Goal: Information Seeking & Learning: Understand process/instructions

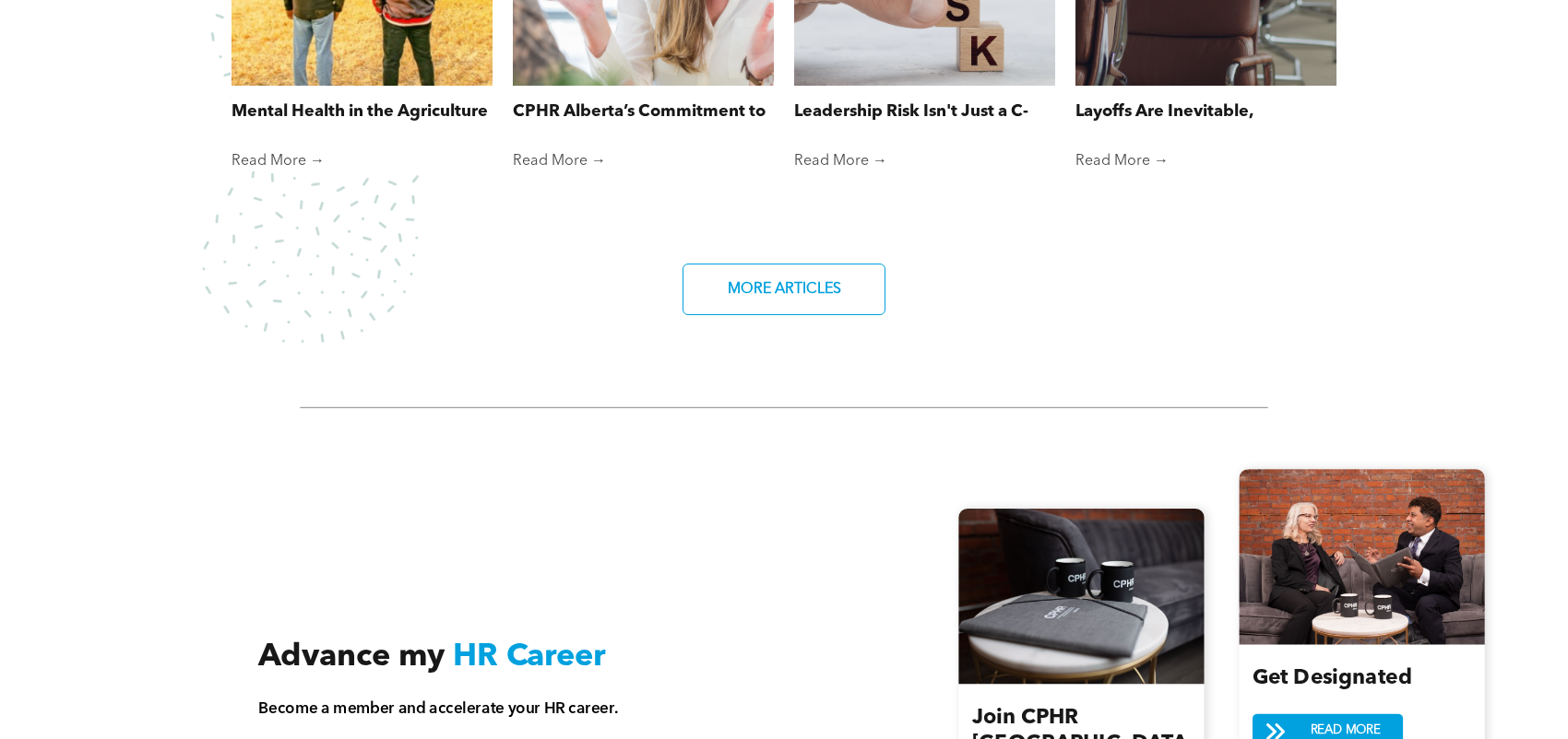
scroll to position [2028, 0]
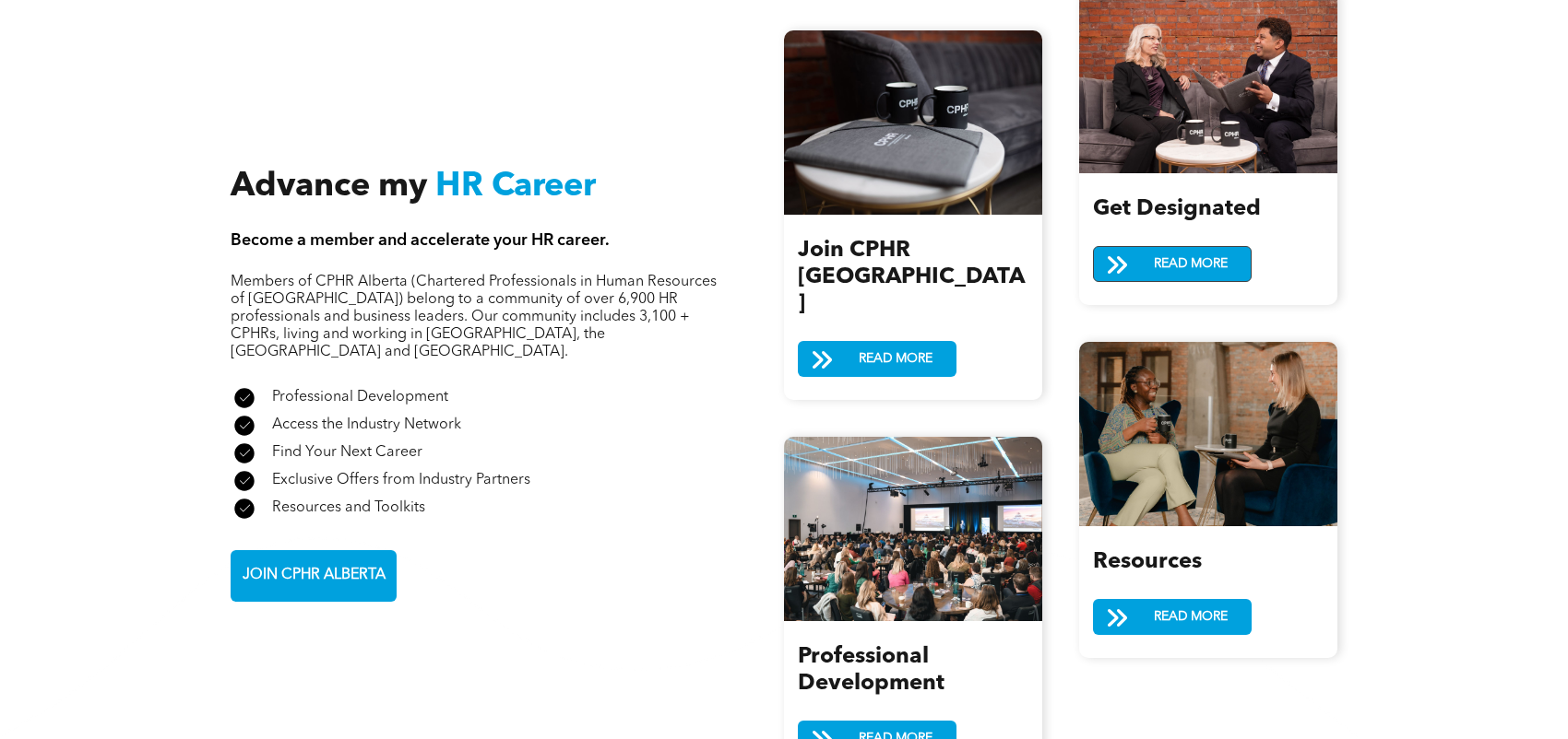
click at [1218, 256] on span "READ MORE" at bounding box center [1191, 264] width 86 height 34
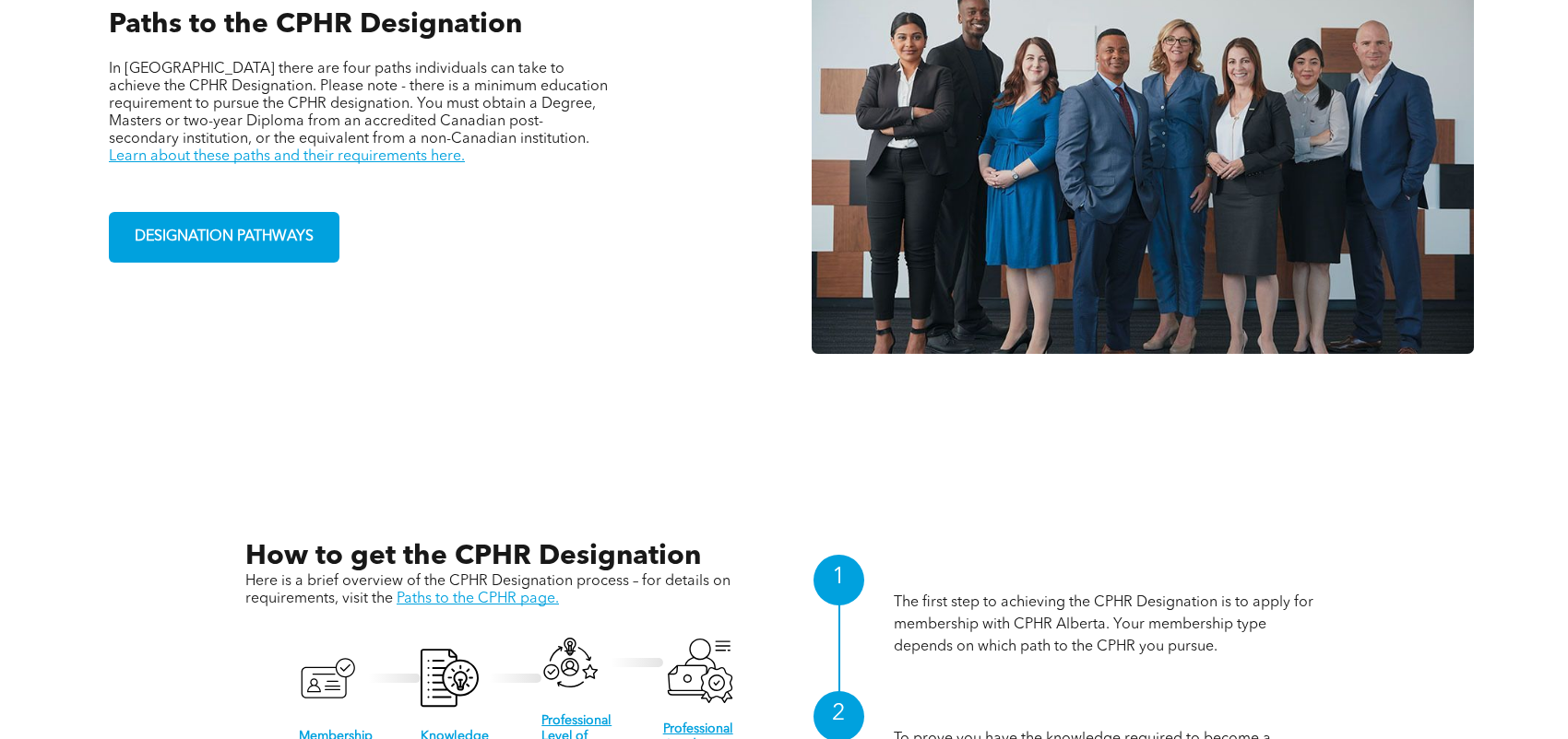
scroll to position [1844, 0]
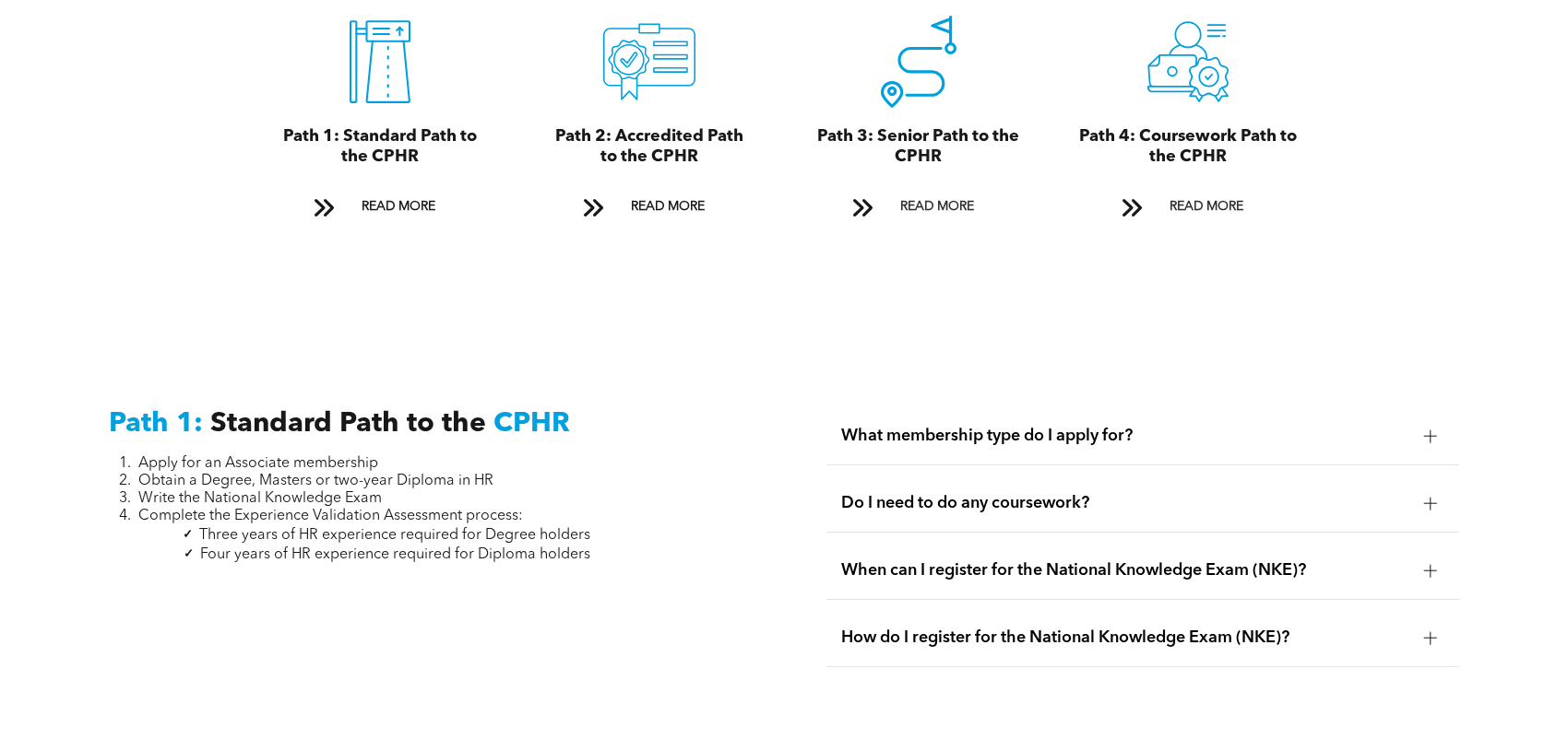
scroll to position [2305, 0]
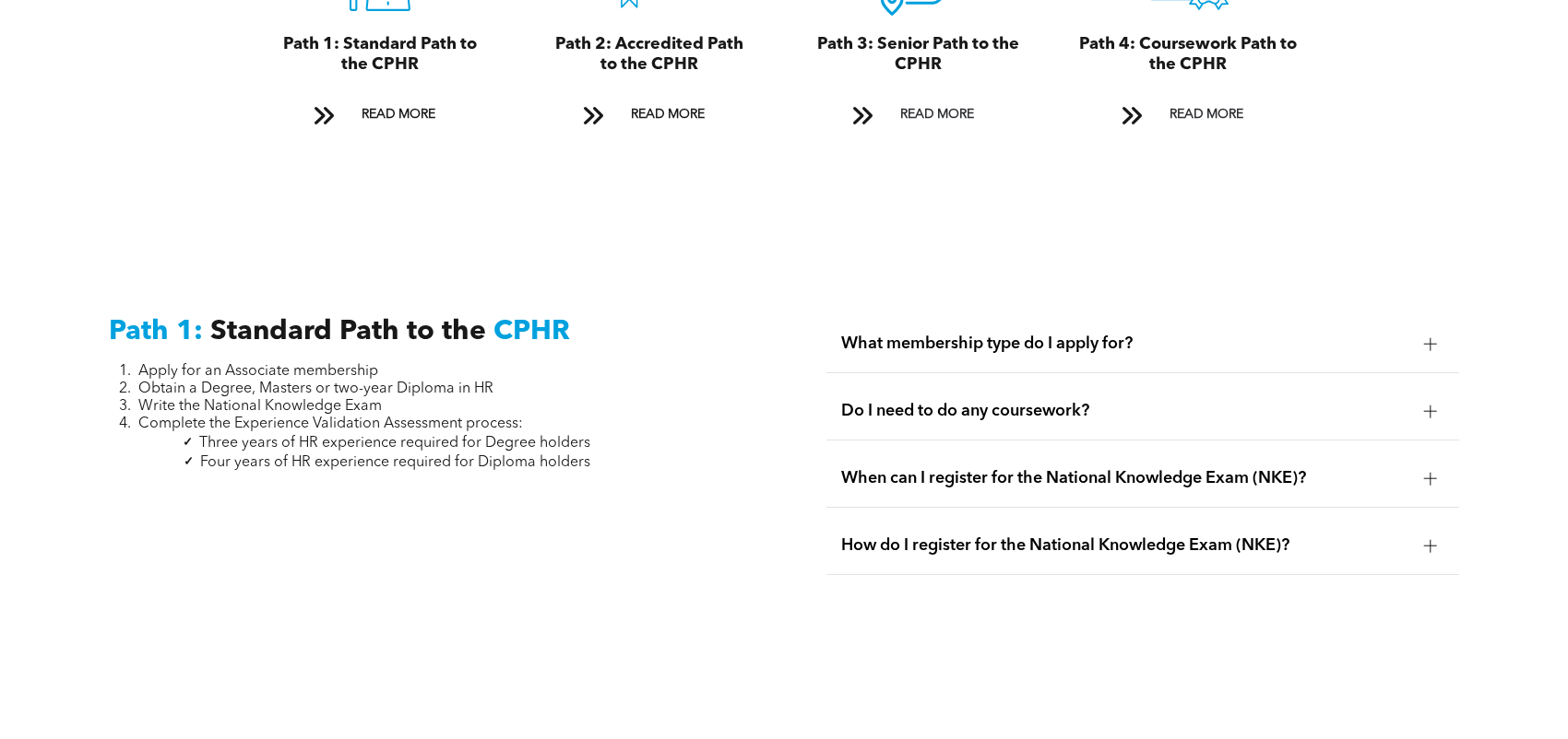
click at [1268, 333] on span "What membership type do I apply for?" at bounding box center [1124, 343] width 568 height 20
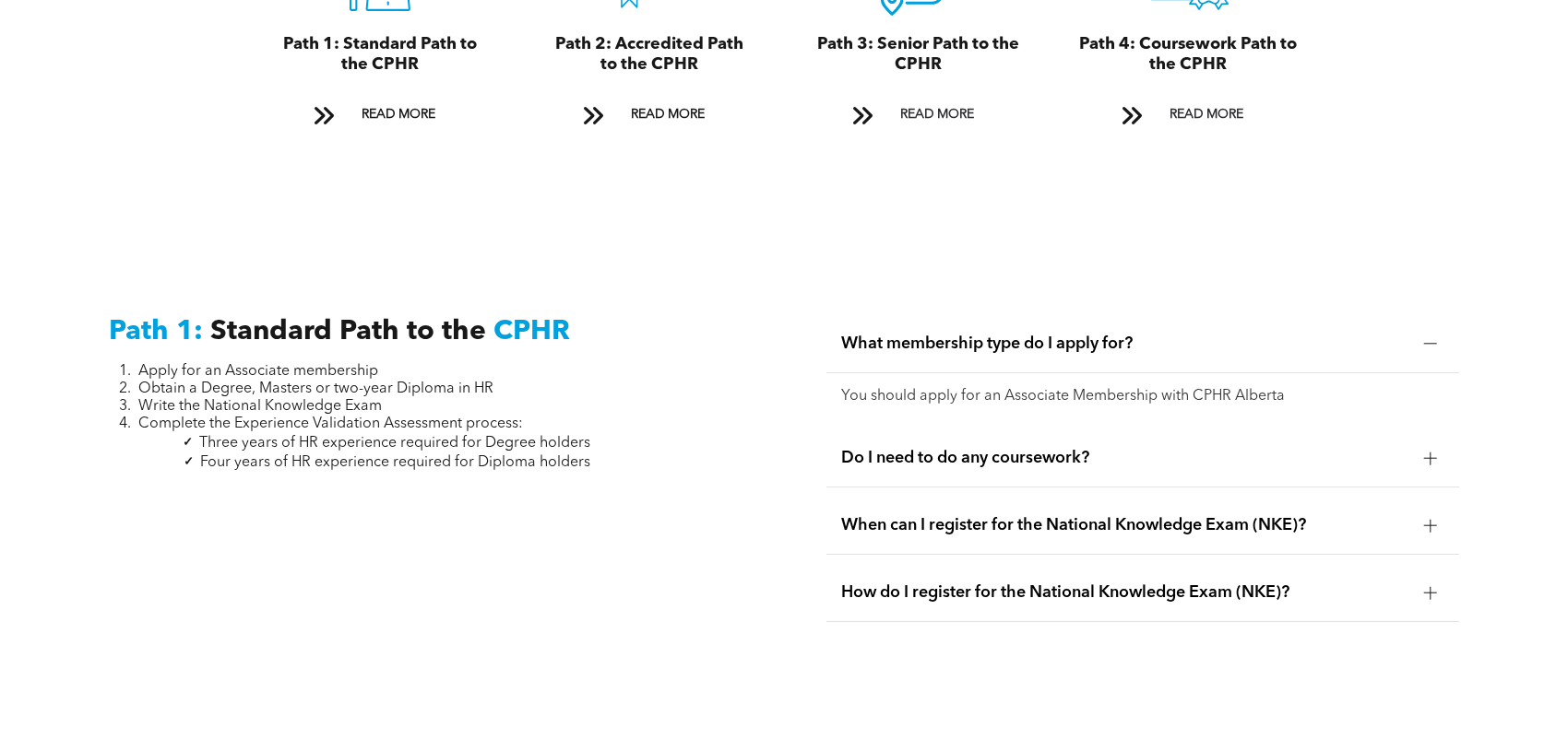
click at [1268, 333] on span "What membership type do I apply for?" at bounding box center [1124, 343] width 568 height 20
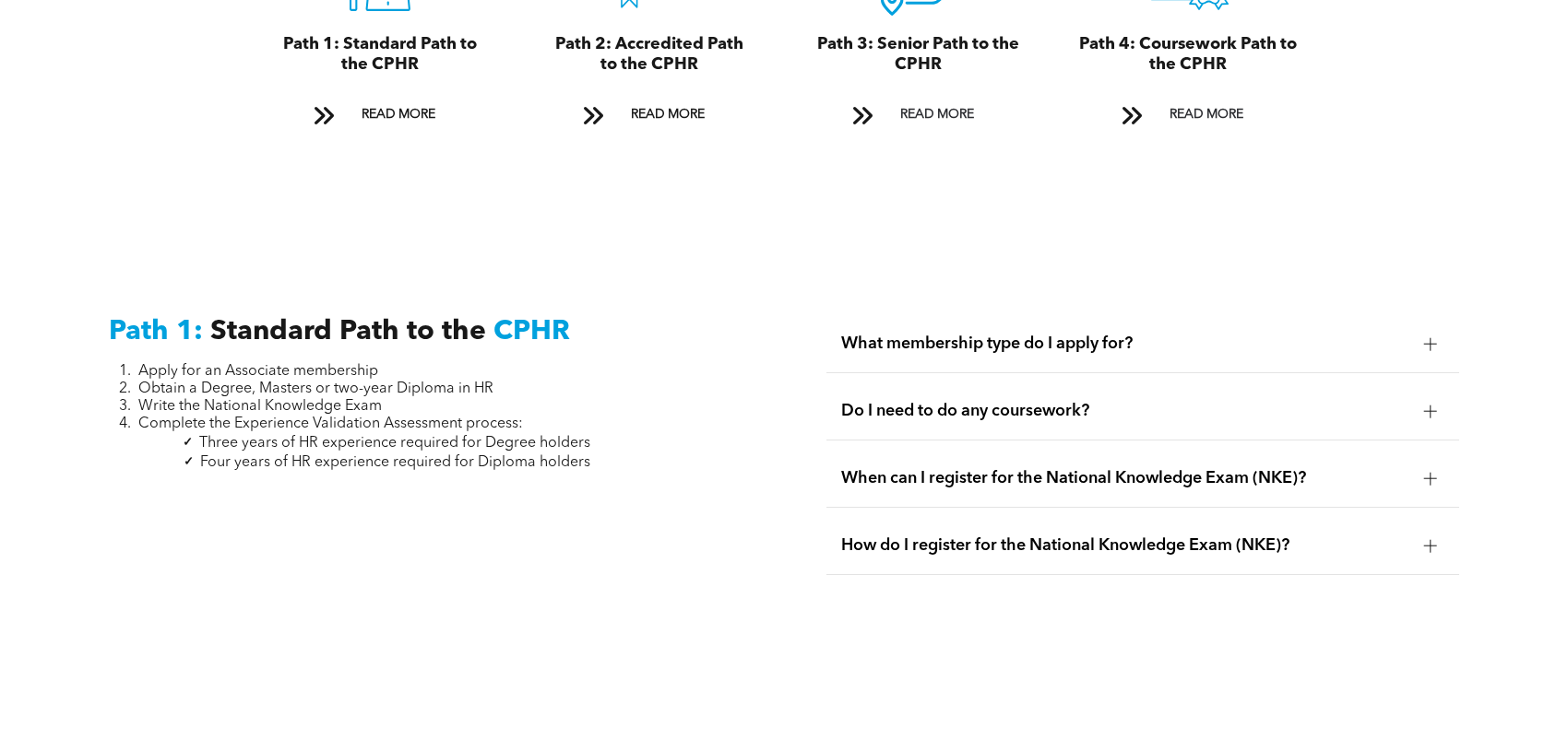
click at [1270, 383] on div "Do I need to do any coursework?" at bounding box center [1143, 411] width 633 height 58
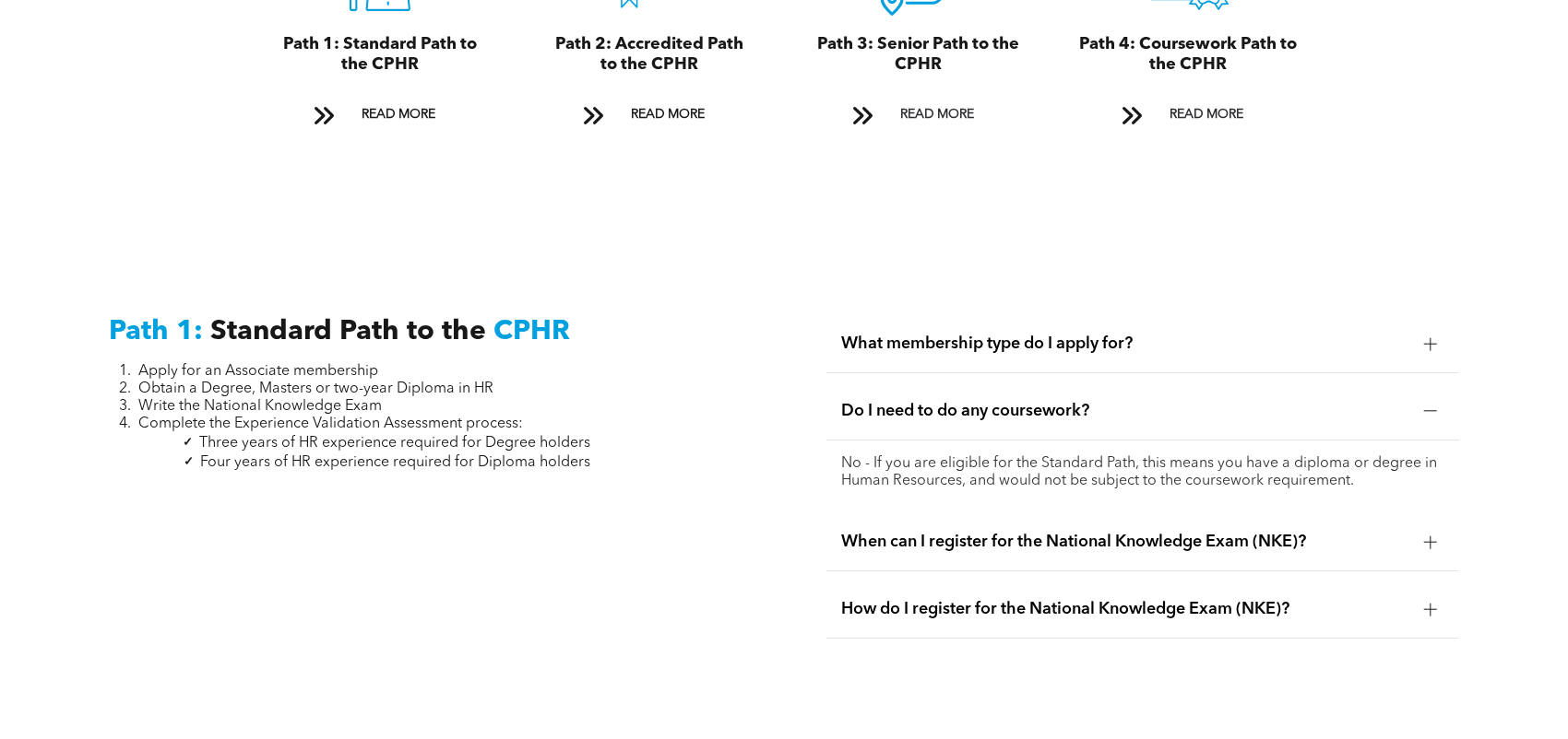
click at [1270, 383] on div "Do I need to do any coursework?" at bounding box center [1143, 411] width 633 height 58
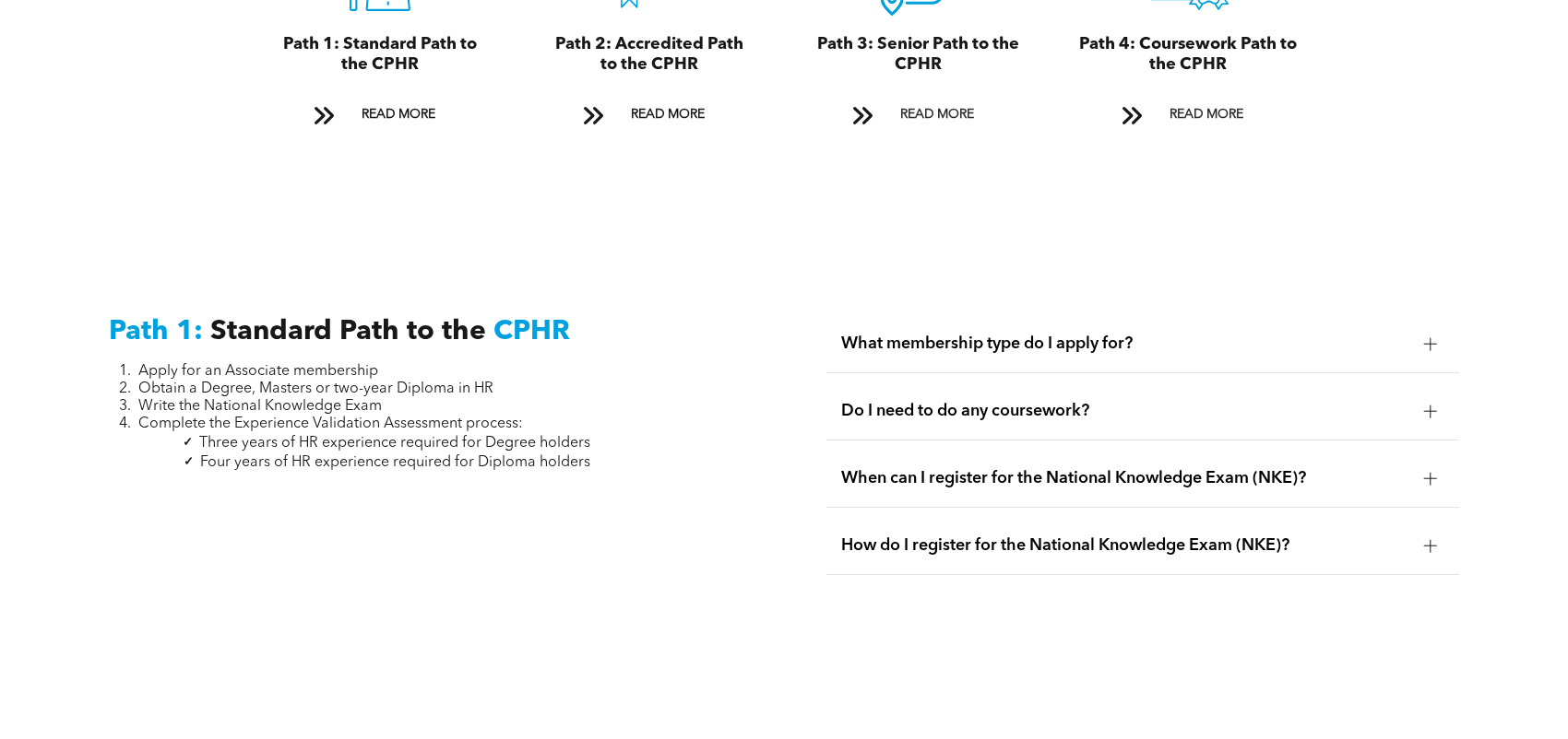
click at [1299, 468] on span "When can I register for the National Knowledge Exam (NKE)?" at bounding box center [1124, 478] width 568 height 20
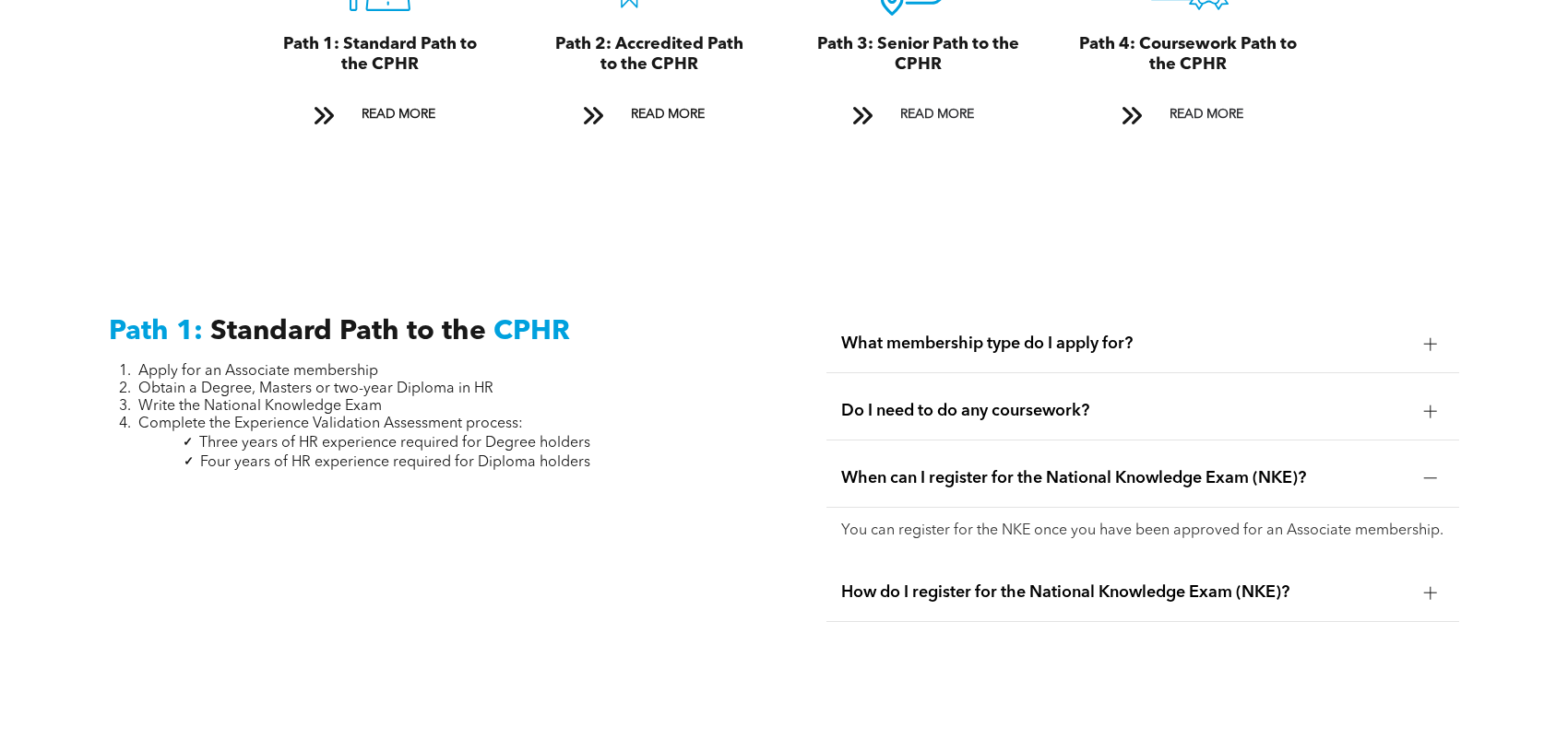
click at [1299, 468] on span "When can I register for the National Knowledge Exam (NKE)?" at bounding box center [1124, 478] width 568 height 20
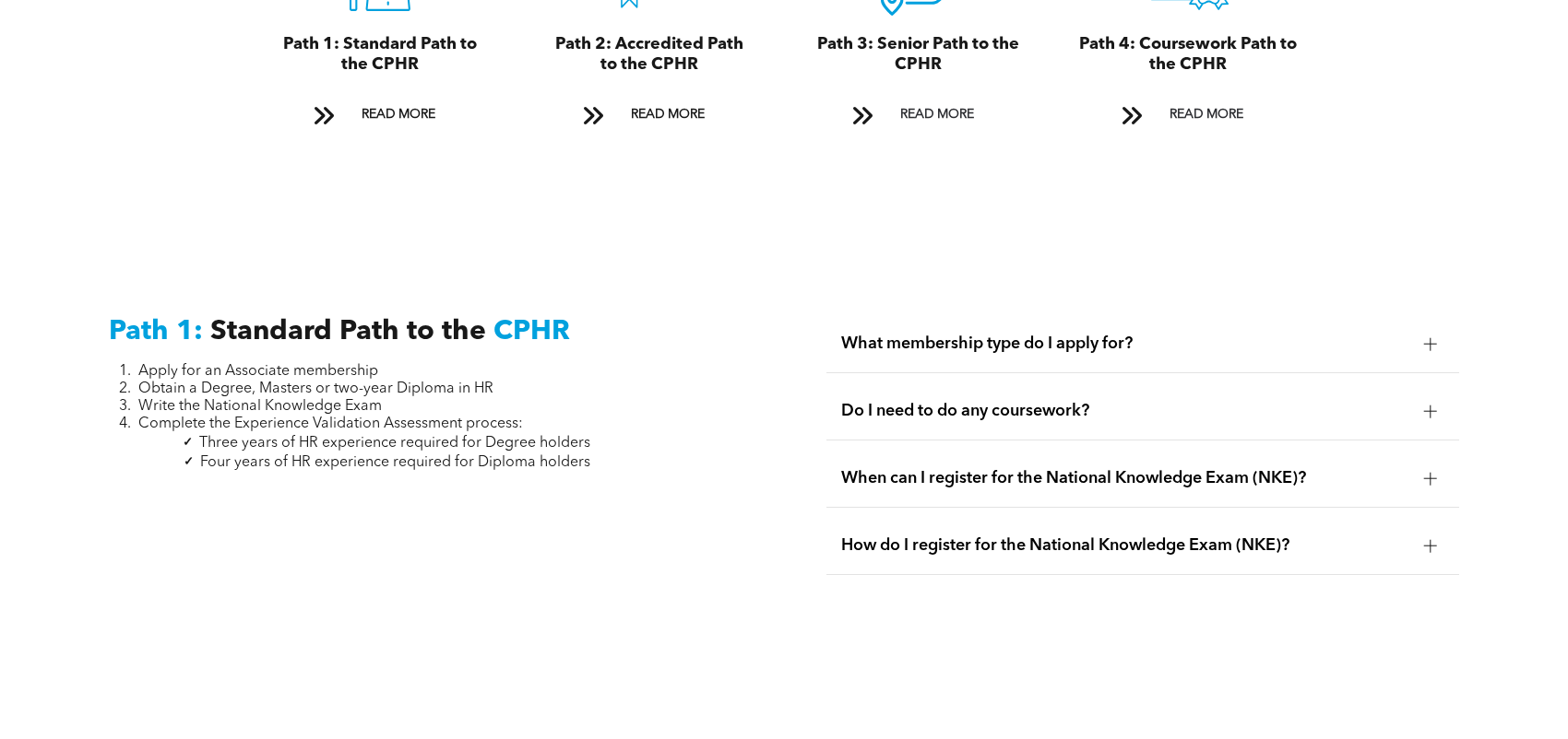
click at [1308, 535] on span "How do I register for the National Knowledge Exam (NKE)?" at bounding box center [1124, 545] width 568 height 20
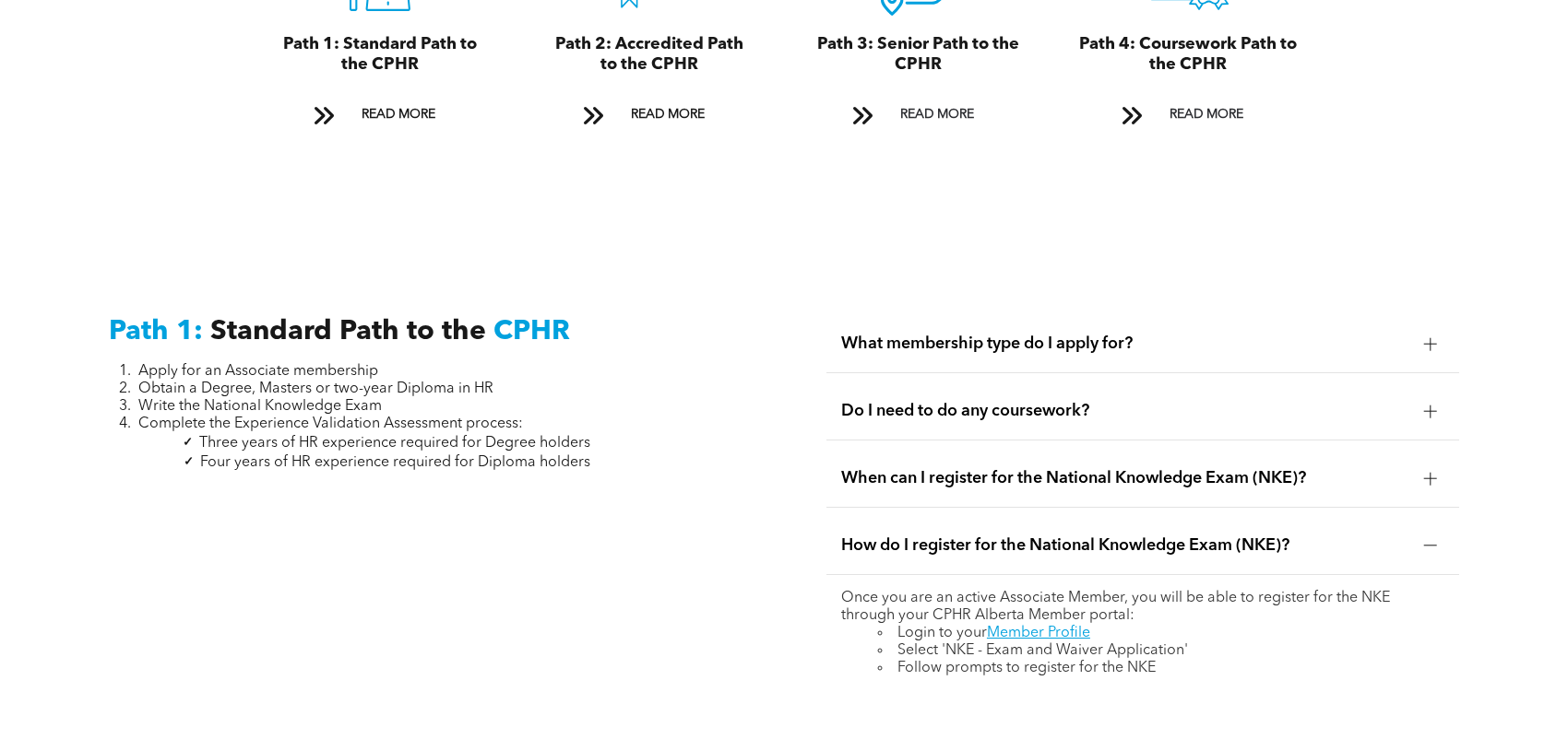
click at [1308, 535] on span "How do I register for the National Knowledge Exam (NKE)?" at bounding box center [1124, 545] width 568 height 20
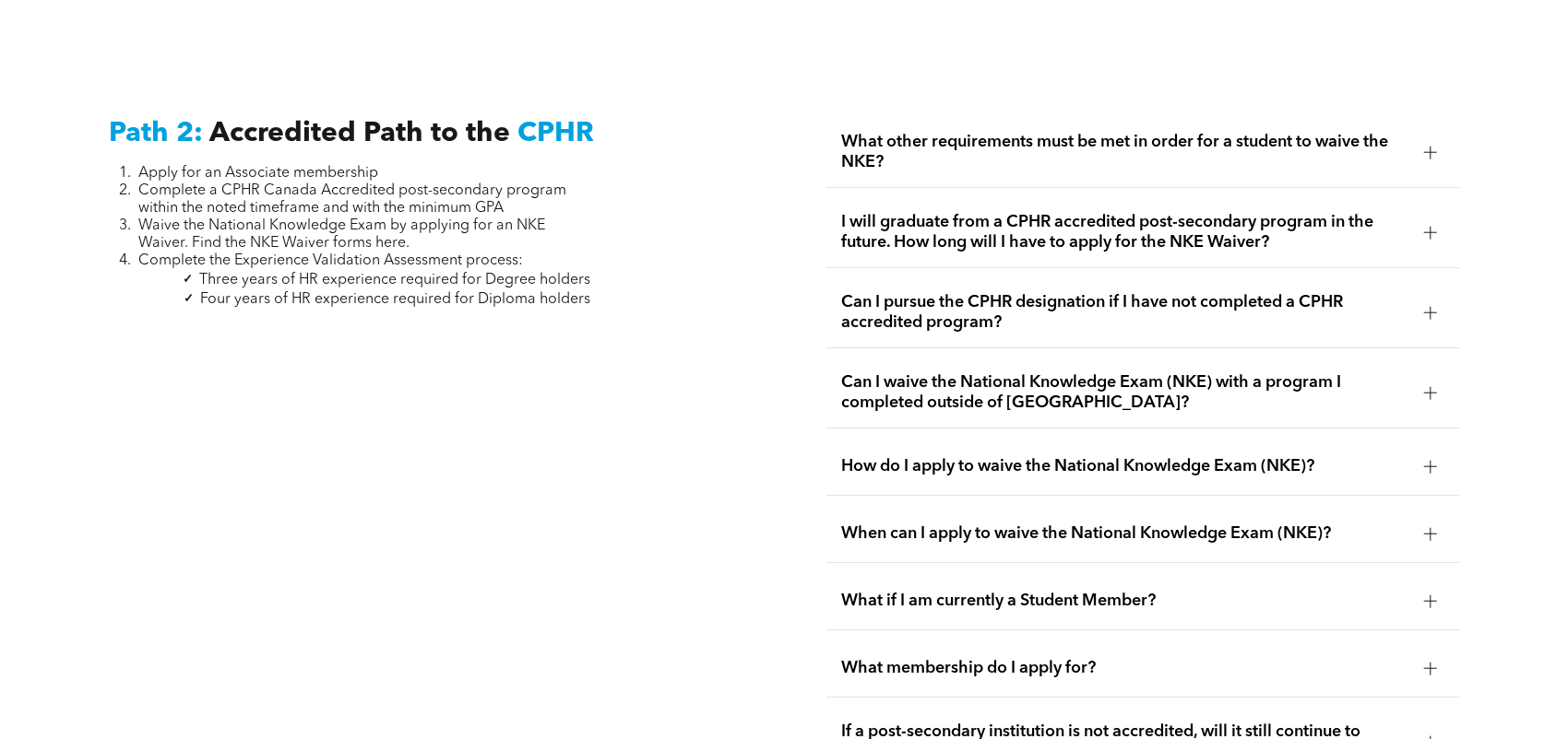
scroll to position [2674, 0]
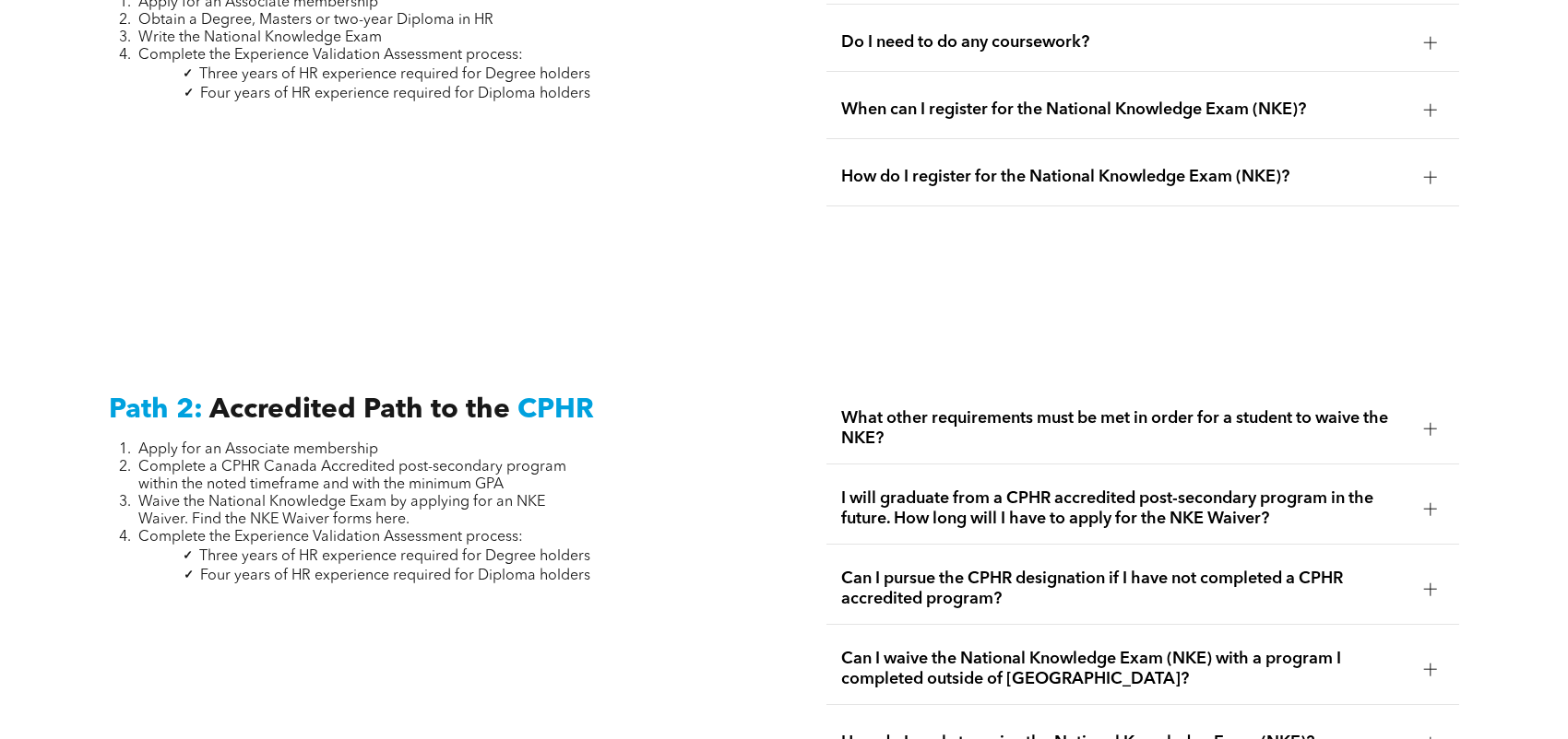
click at [909, 408] on span "What other requirements must be met in order for a student to waive the NKE?" at bounding box center [1124, 428] width 568 height 41
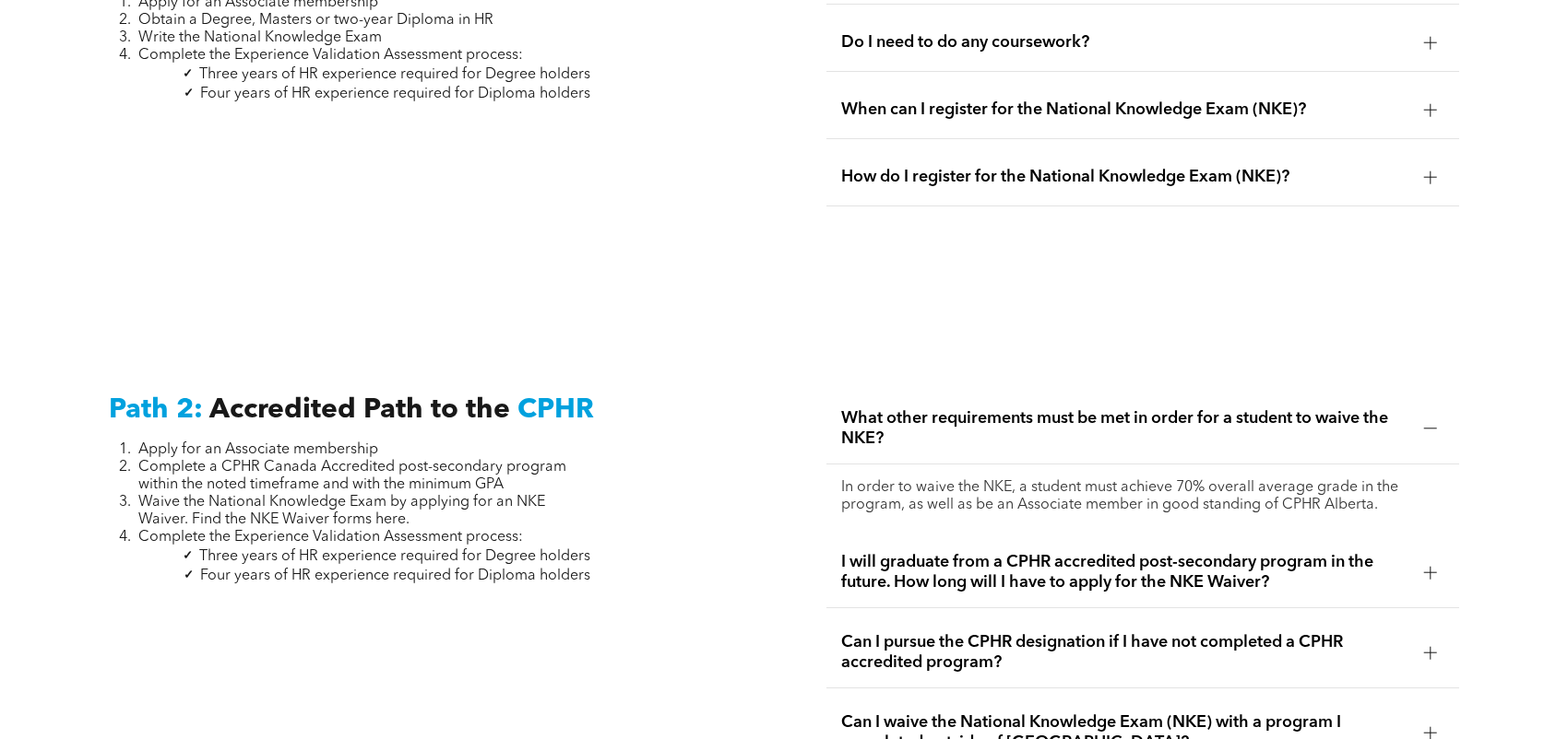
click at [909, 408] on span "What other requirements must be met in order for a student to waive the NKE?" at bounding box center [1124, 428] width 568 height 41
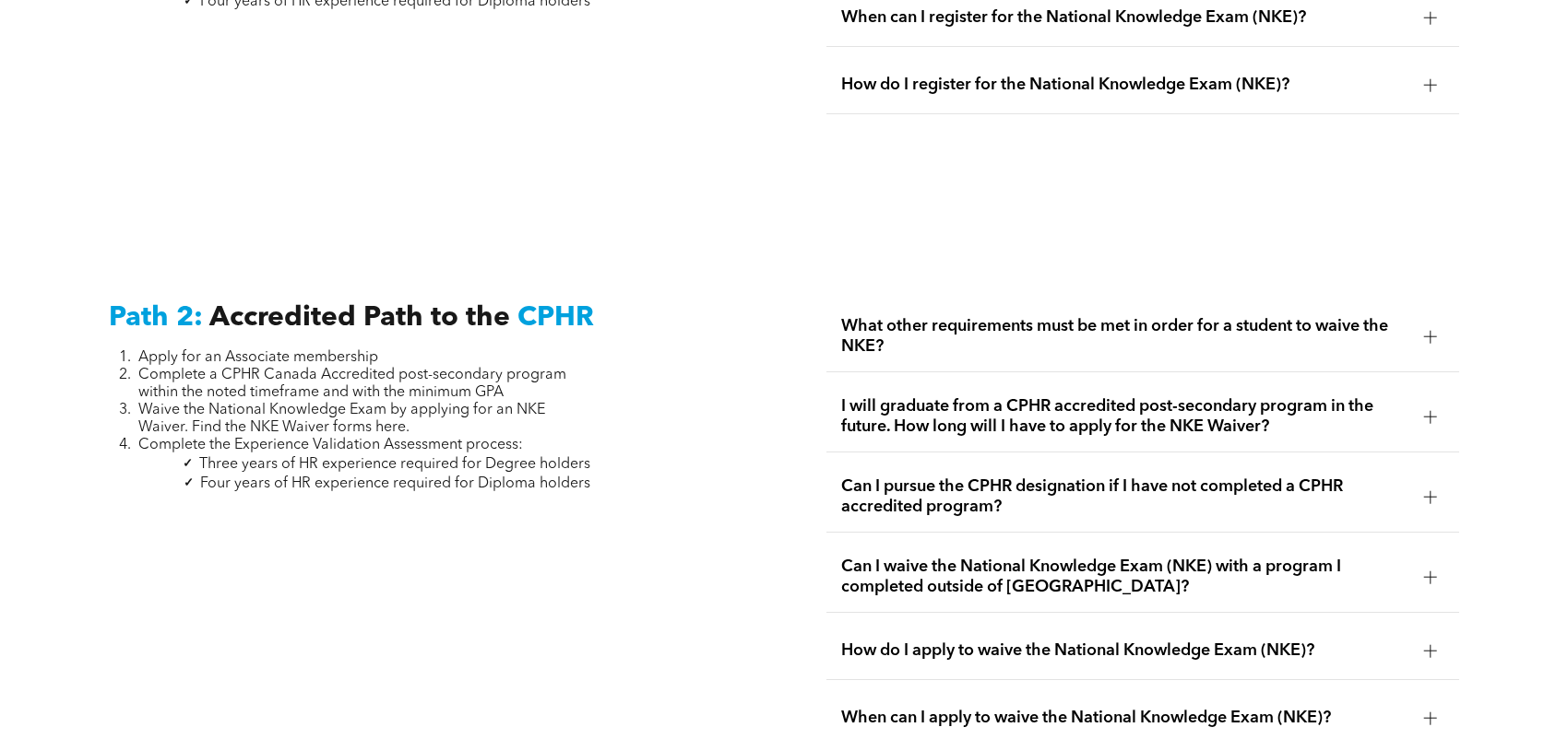
scroll to position [2858, 0]
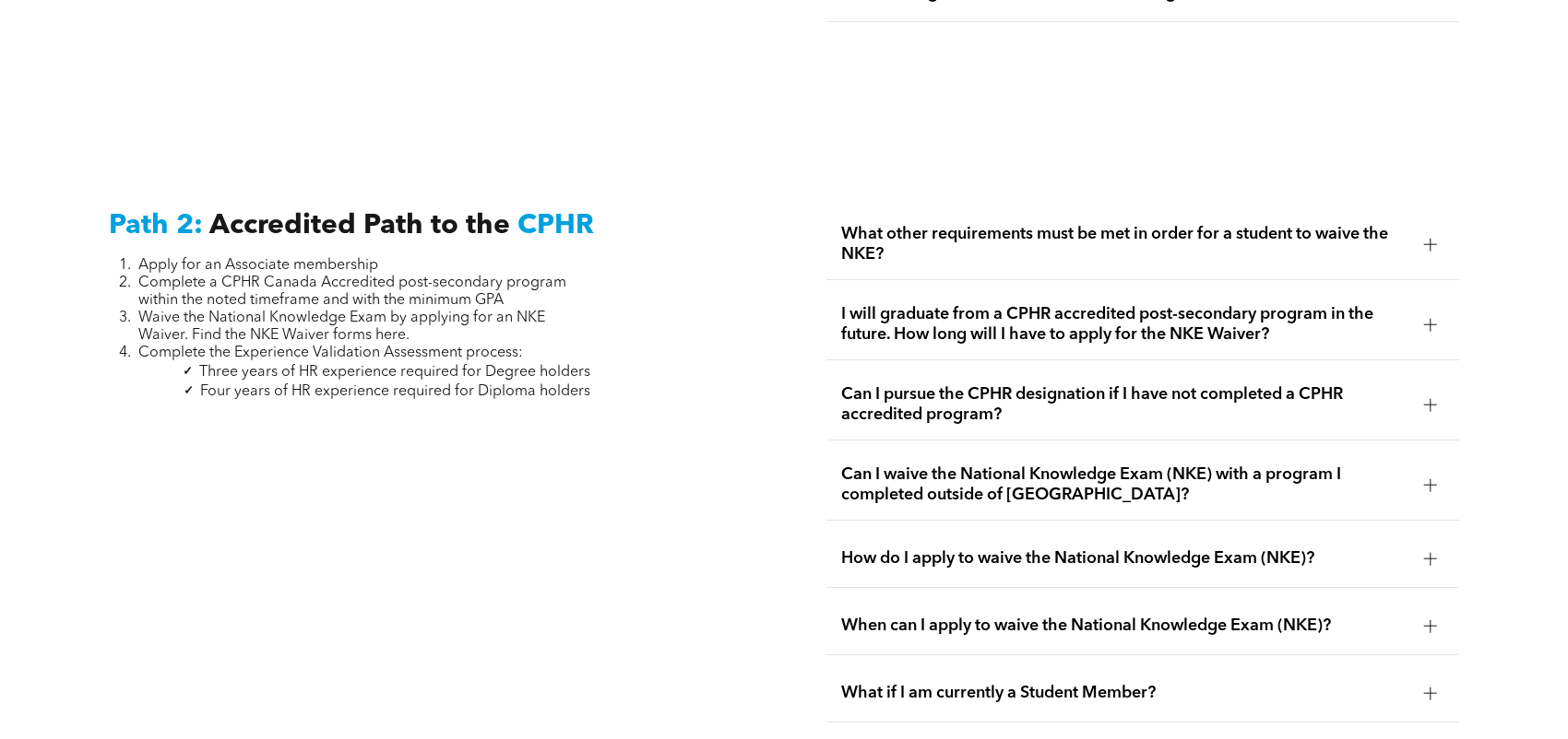
click at [934, 464] on span "Can I waive the National Knowledge Exam (NKE) with a program I completed outsid…" at bounding box center [1124, 484] width 568 height 41
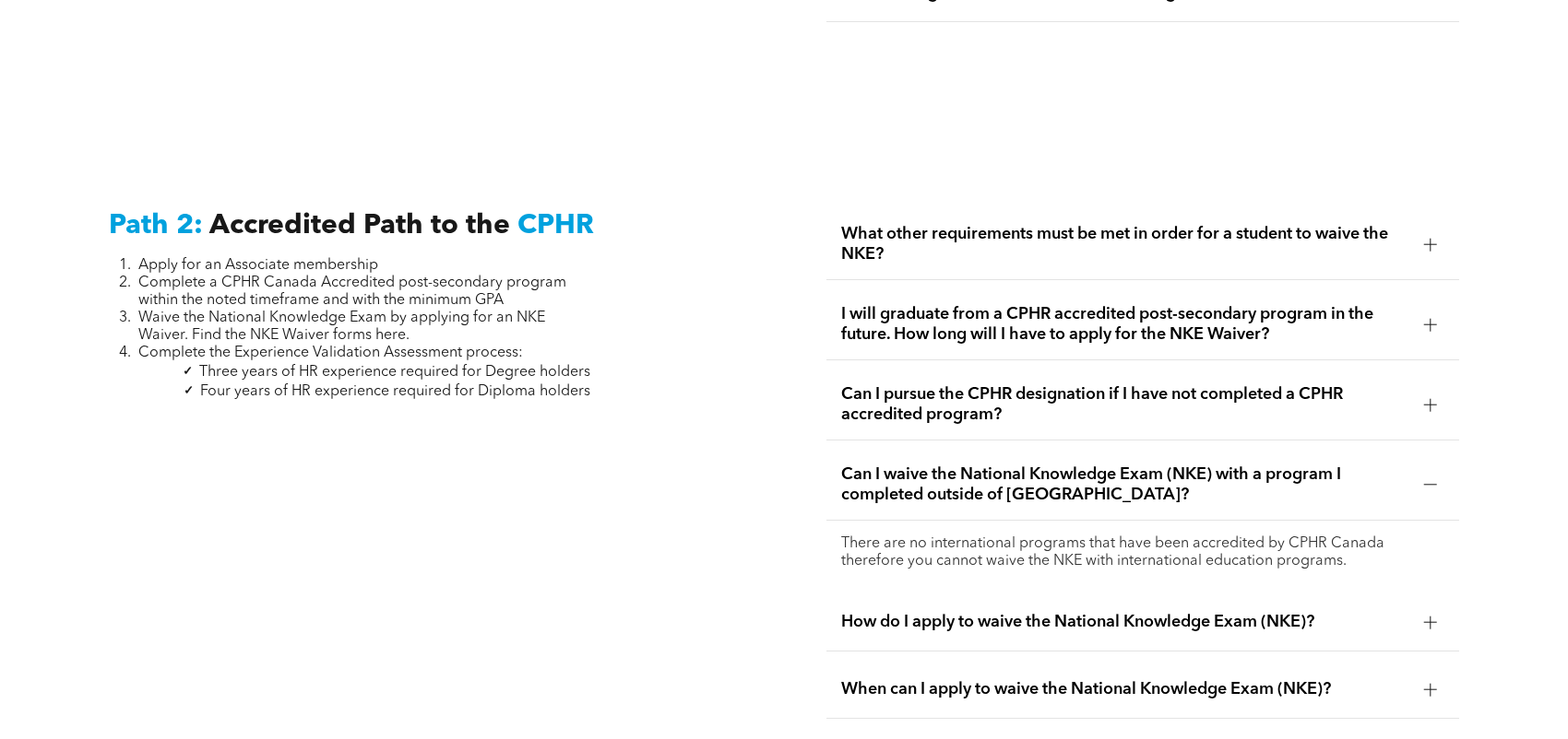
click at [934, 464] on span "Can I waive the National Knowledge Exam (NKE) with a program I completed outsid…" at bounding box center [1124, 484] width 568 height 41
